Goal: Task Accomplishment & Management: Manage account settings

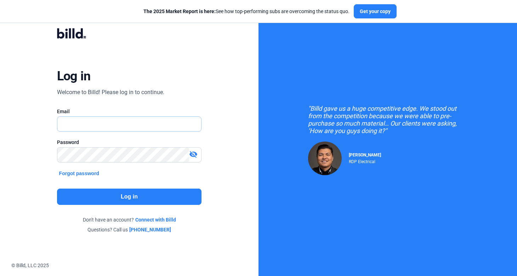
type input "[PERSON_NAME][EMAIL_ADDRESS][DOMAIN_NAME]"
click at [128, 202] on button "Log in" at bounding box center [129, 197] width 145 height 16
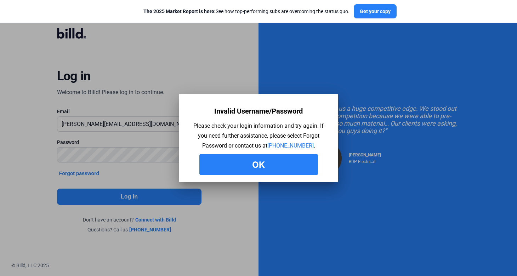
click at [285, 170] on button "Ok" at bounding box center [259, 164] width 119 height 21
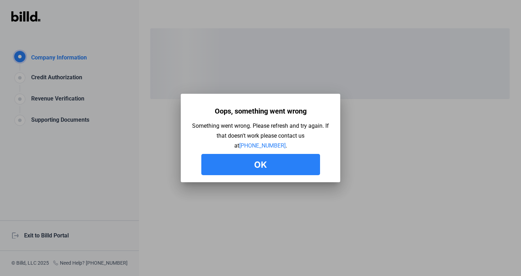
click at [239, 169] on button "Ok" at bounding box center [260, 164] width 119 height 21
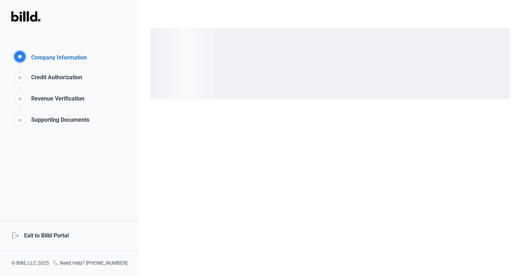
click at [66, 236] on div "logout Exit to Billd Portal" at bounding box center [69, 236] width 139 height 30
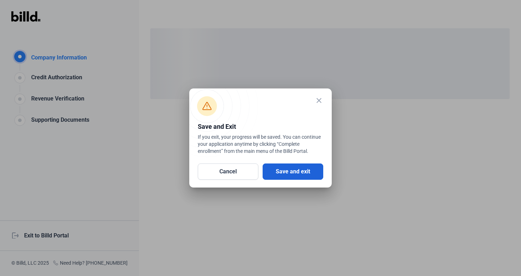
click at [279, 175] on button "Save and exit" at bounding box center [293, 172] width 61 height 16
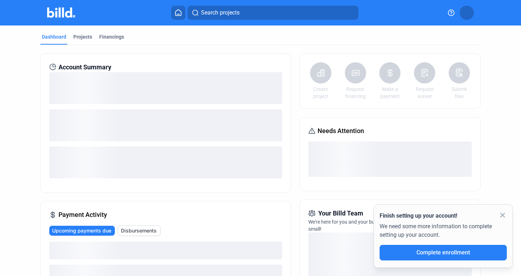
click at [466, 17] on button at bounding box center [467, 13] width 14 height 14
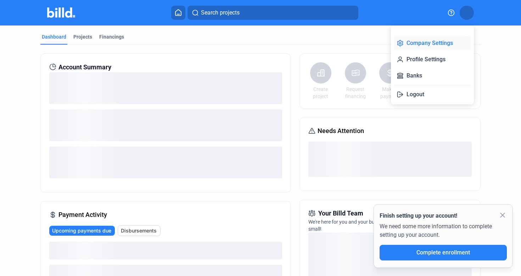
click at [446, 41] on button "Company Settings" at bounding box center [432, 43] width 77 height 14
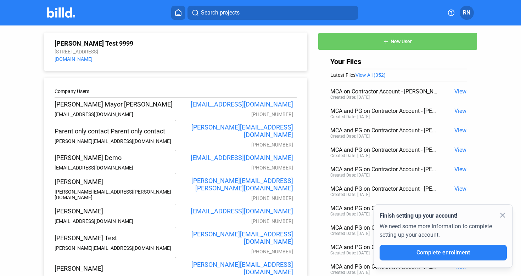
click at [423, 39] on button "add New User" at bounding box center [397, 42] width 159 height 18
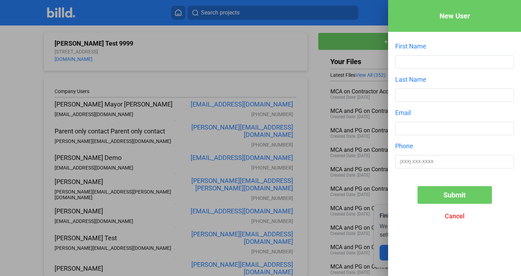
click at [454, 217] on span "Cancel" at bounding box center [455, 216] width 20 height 7
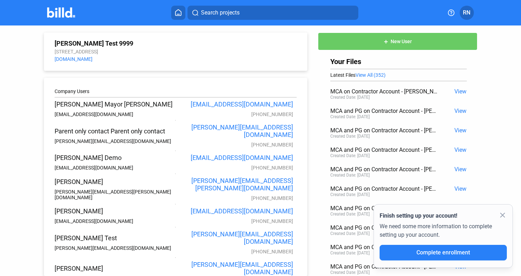
click at [467, 16] on span "RN" at bounding box center [466, 13] width 7 height 9
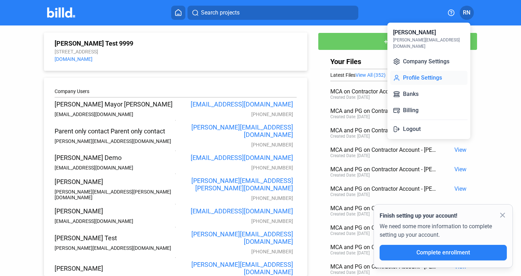
click at [432, 71] on button "Profile Settings" at bounding box center [428, 78] width 77 height 14
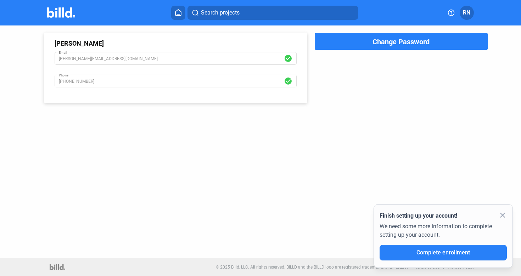
click at [396, 49] on button "Change Password" at bounding box center [400, 42] width 173 height 18
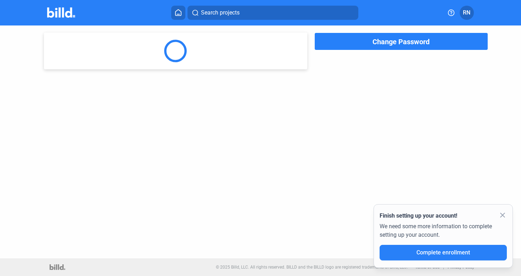
click at [469, 14] on span "RN" at bounding box center [466, 13] width 7 height 9
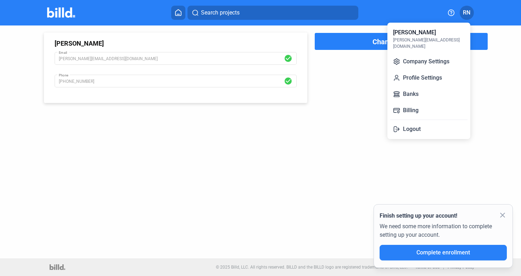
click at [497, 52] on div at bounding box center [260, 138] width 521 height 276
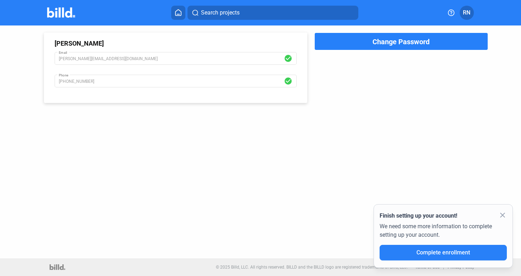
click at [471, 47] on button "Change Password" at bounding box center [400, 42] width 173 height 18
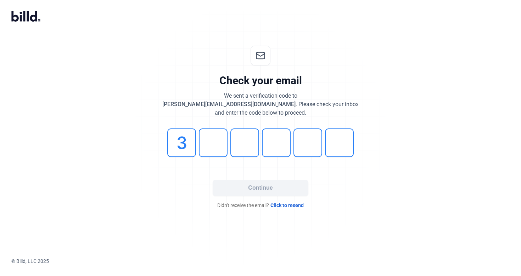
type input "3"
click at [246, 141] on input "tel" at bounding box center [244, 143] width 29 height 29
click at [279, 143] on input "tel" at bounding box center [276, 143] width 29 height 29
